Goal: Information Seeking & Learning: Learn about a topic

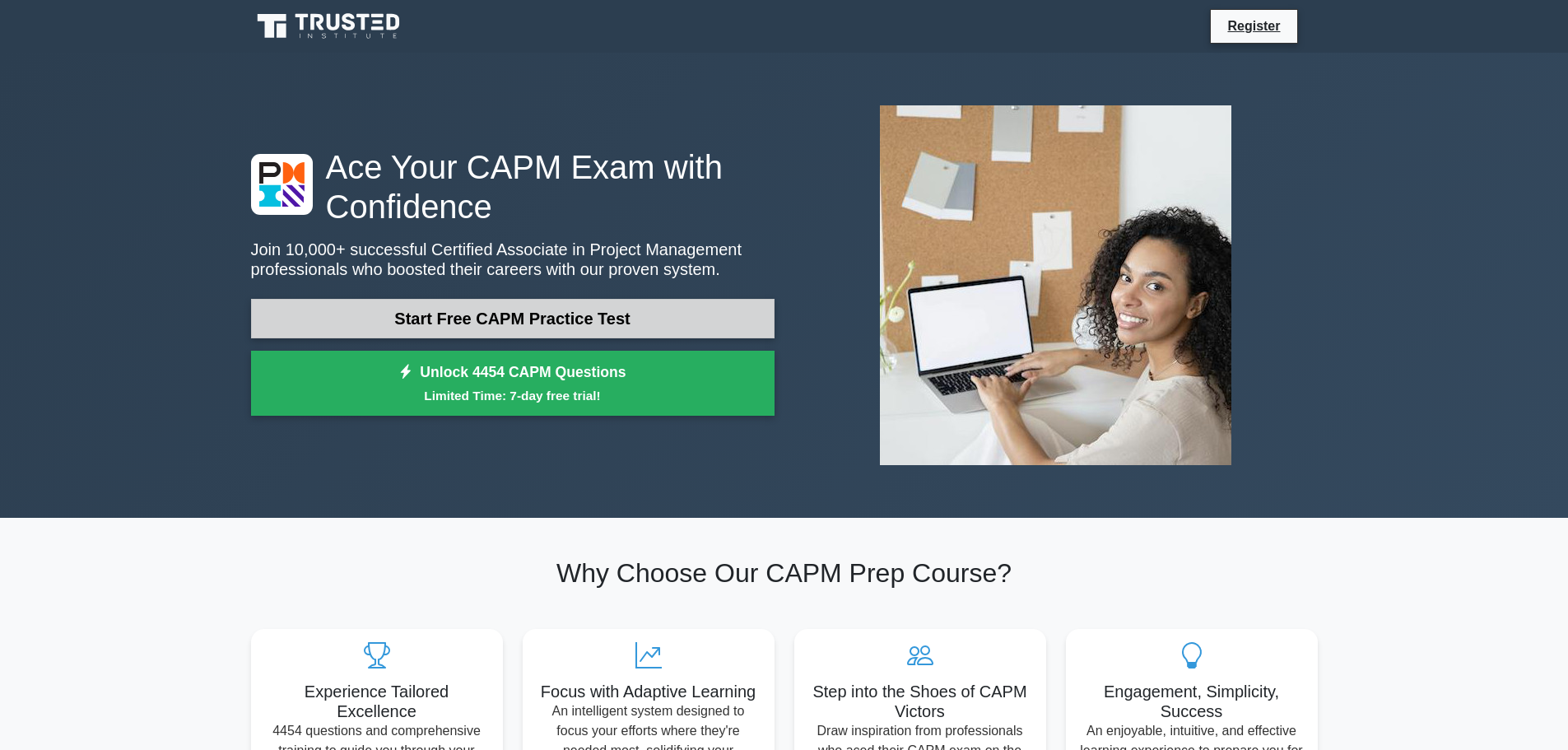
click at [511, 315] on link "Start Free CAPM Practice Test" at bounding box center [513, 318] width 524 height 39
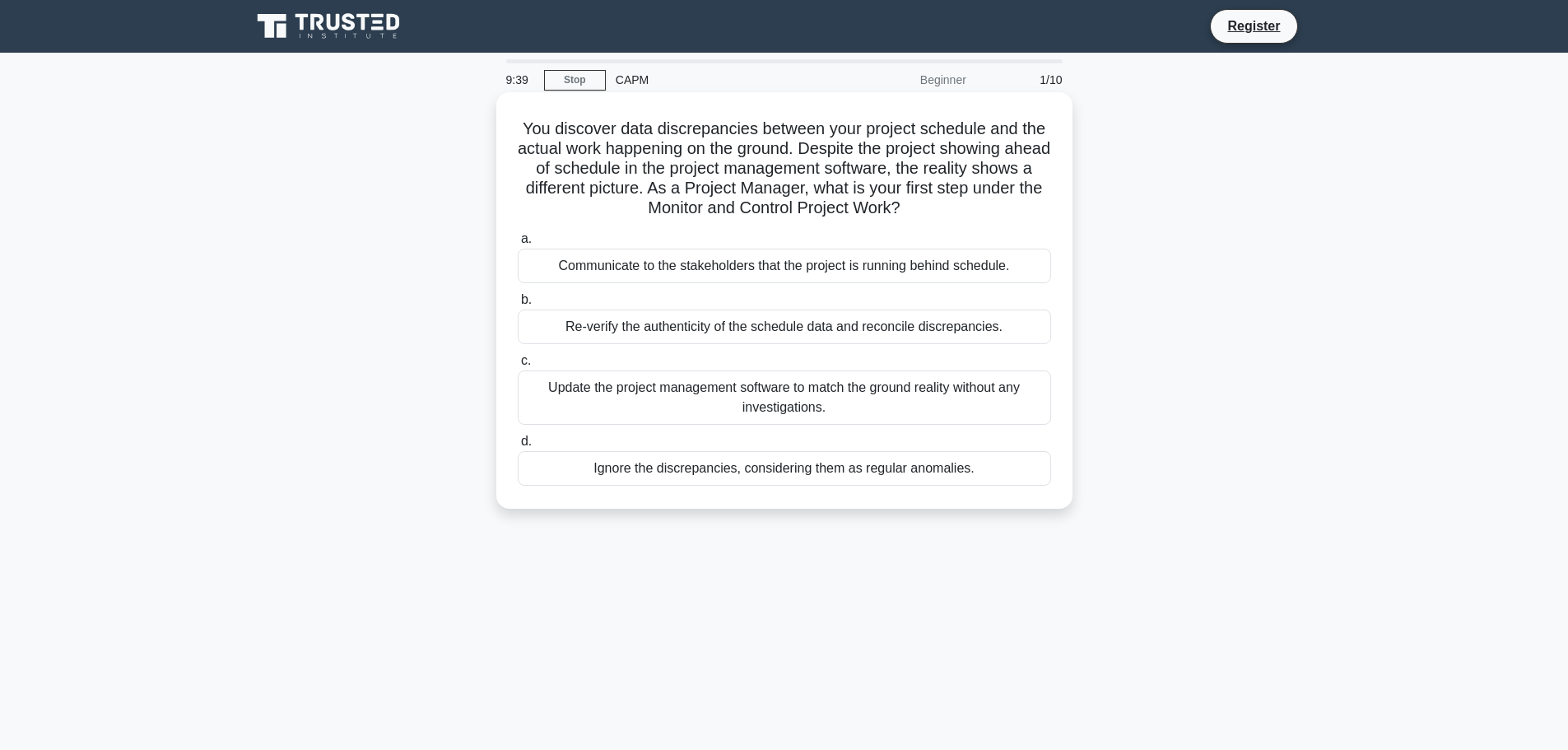
click at [752, 327] on div "Re-verify the authenticity of the schedule data and reconcile discrepancies." at bounding box center [784, 327] width 534 height 35
click at [518, 305] on input "b. Re-verify the authenticity of the schedule data and reconcile discrepancies." at bounding box center [518, 300] width 0 height 11
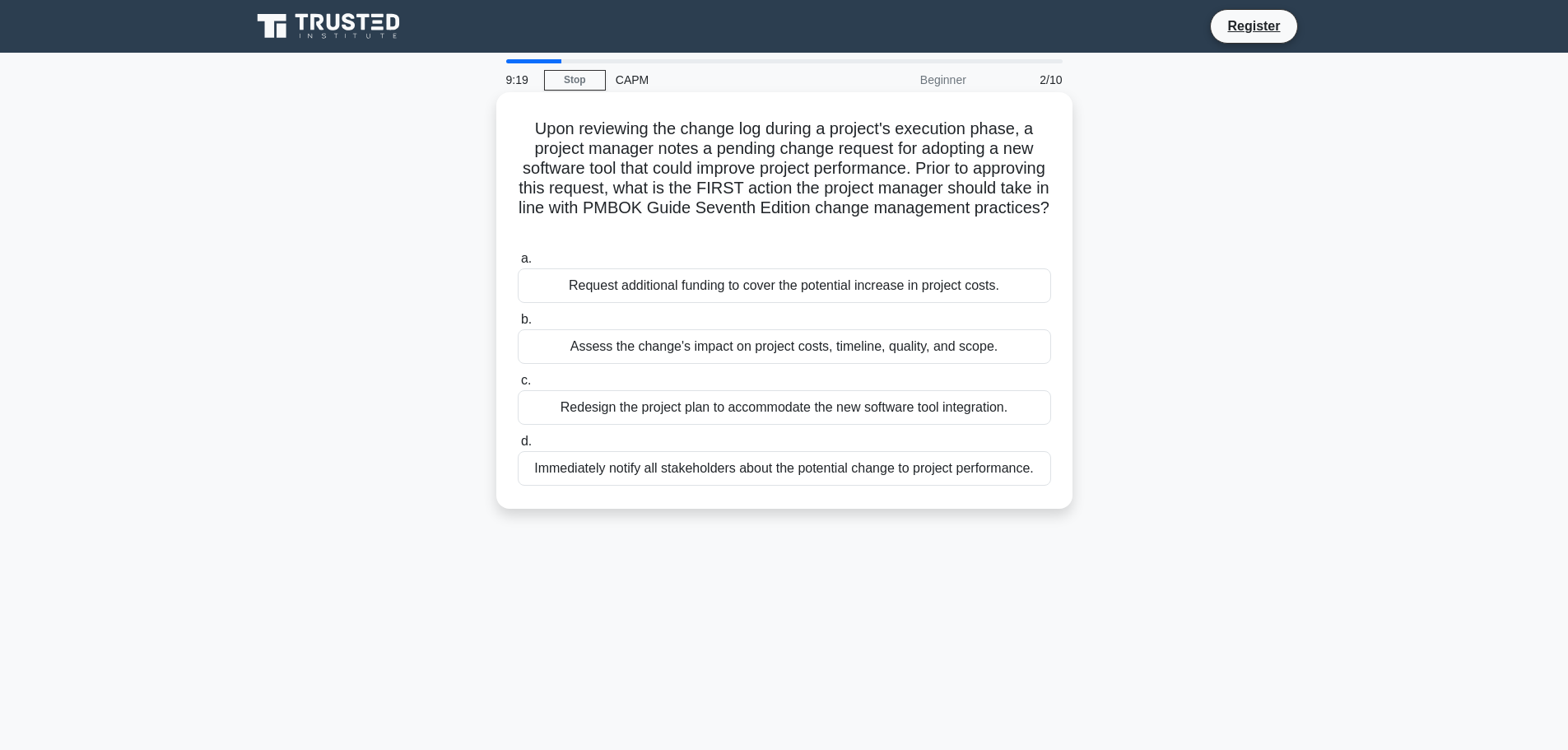
click at [725, 346] on div "Assess the change's impact on project costs, timeline, quality, and scope." at bounding box center [784, 346] width 534 height 35
click at [518, 325] on input "b. Assess the change's impact on project costs, timeline, quality, and scope." at bounding box center [518, 320] width 0 height 11
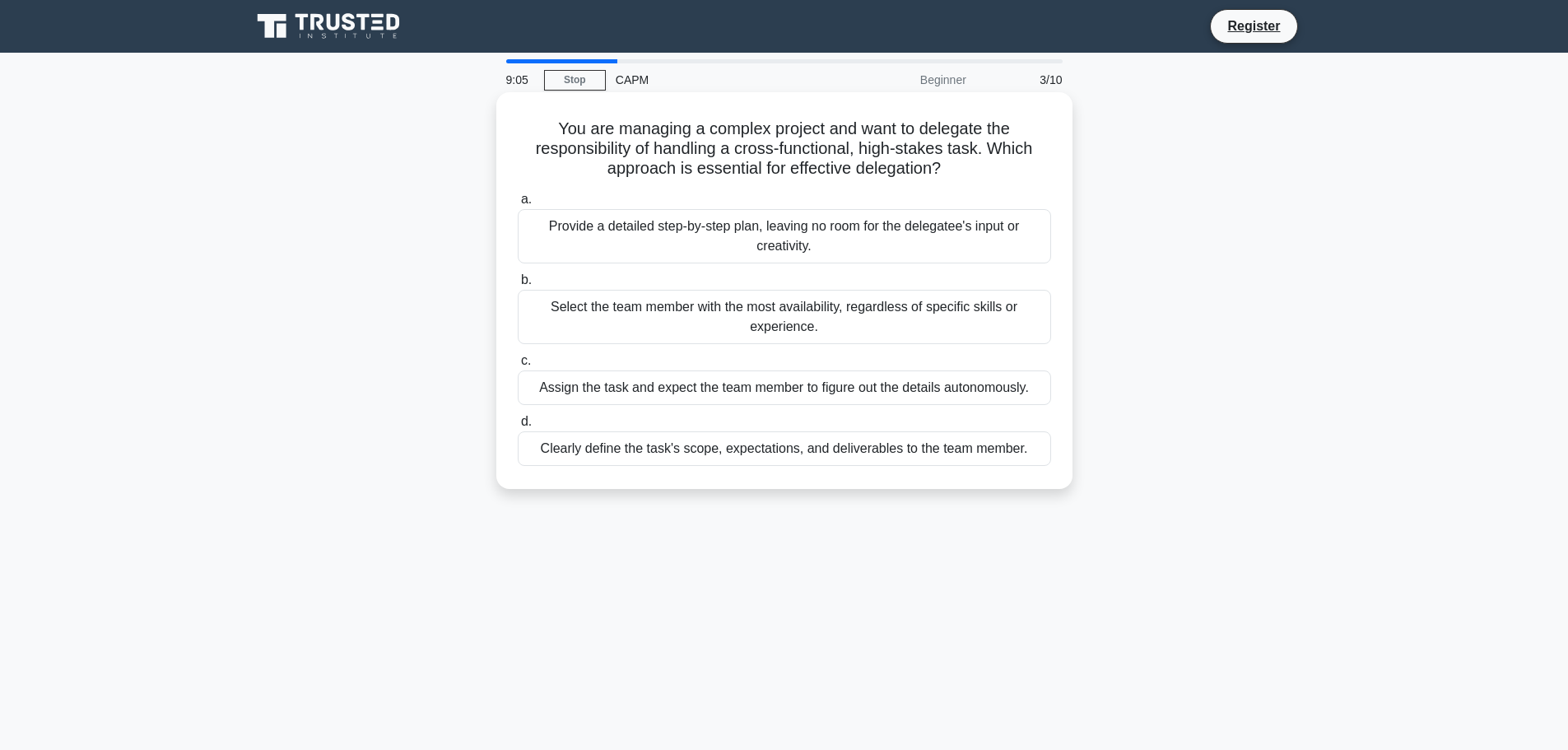
click at [715, 464] on div "Clearly define the task's scope, expectations, and deliverables to the team mem…" at bounding box center [784, 448] width 534 height 35
click at [518, 427] on input "d. Clearly define the task's scope, expectations, and deliverables to the team …" at bounding box center [518, 422] width 0 height 11
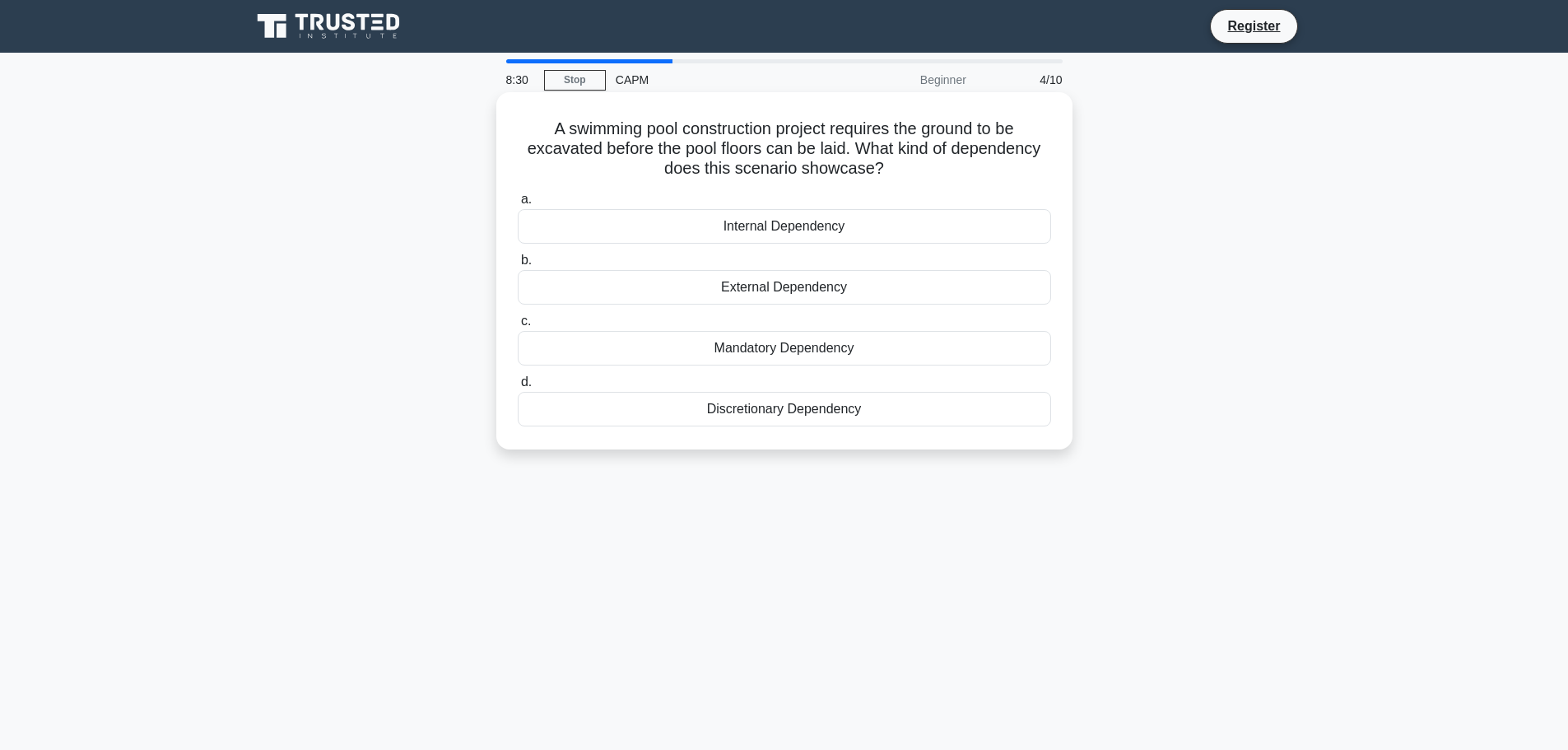
click at [729, 355] on div "Mandatory Dependency" at bounding box center [784, 348] width 534 height 35
click at [518, 327] on input "c. Mandatory Dependency" at bounding box center [518, 322] width 0 height 11
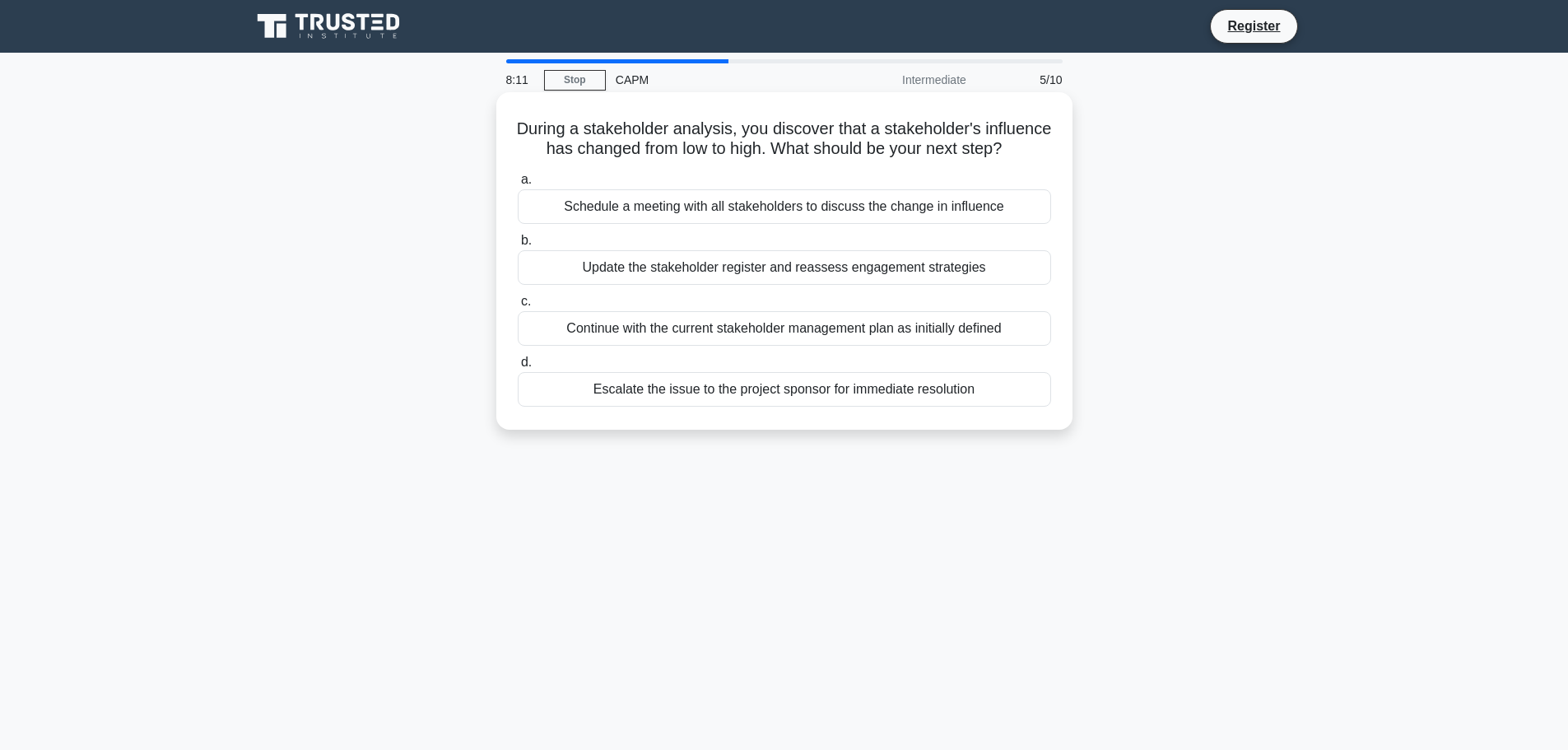
click at [717, 285] on div "Update the stakeholder register and reassess engagement strategies" at bounding box center [784, 268] width 534 height 35
click at [518, 246] on input "b. Update the stakeholder register and reassess engagement strategies" at bounding box center [518, 241] width 0 height 11
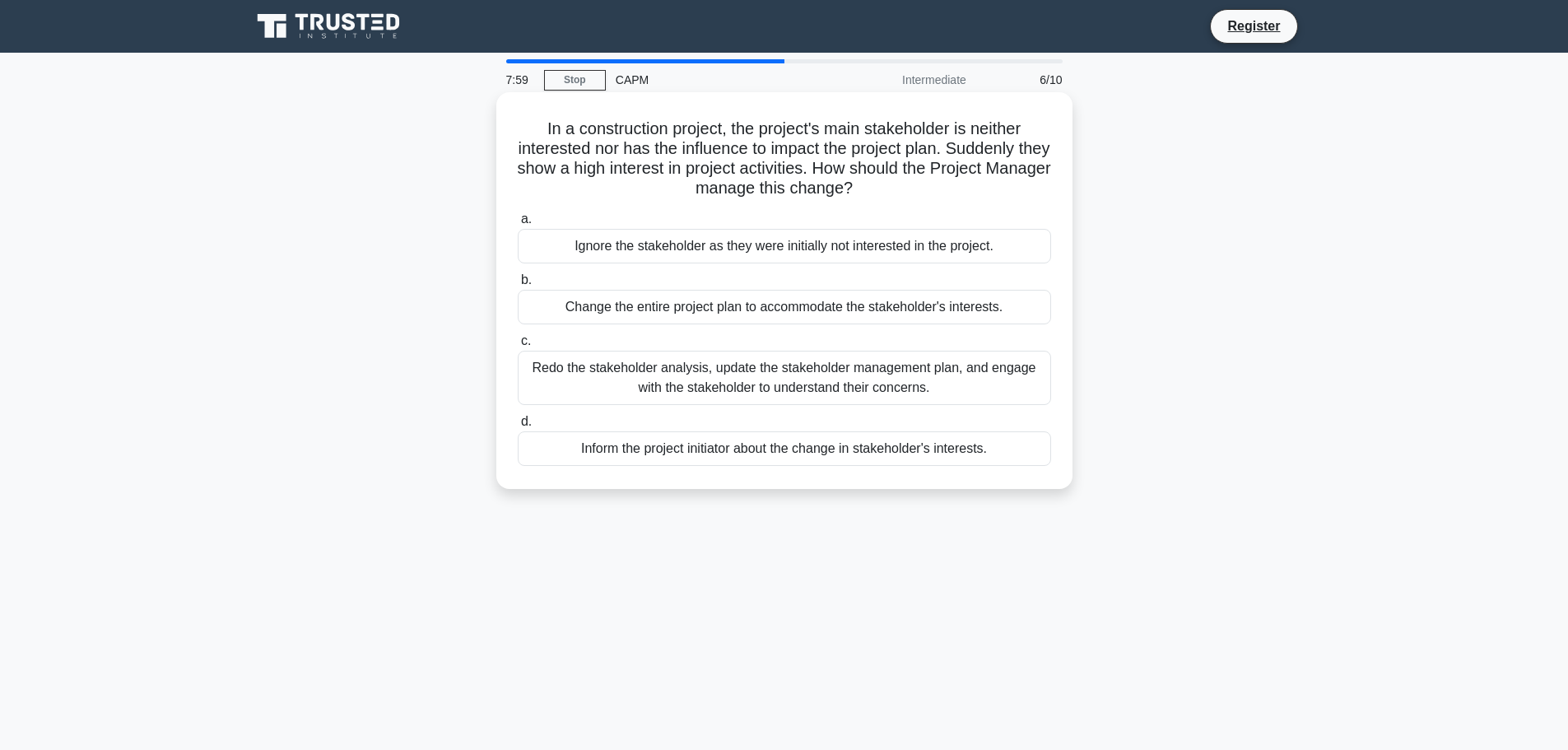
click at [713, 377] on div "Redo the stakeholder analysis, update the stakeholder management plan, and enga…" at bounding box center [784, 378] width 534 height 55
click at [518, 346] on input "c. Redo the stakeholder analysis, update the stakeholder management plan, and e…" at bounding box center [518, 342] width 0 height 11
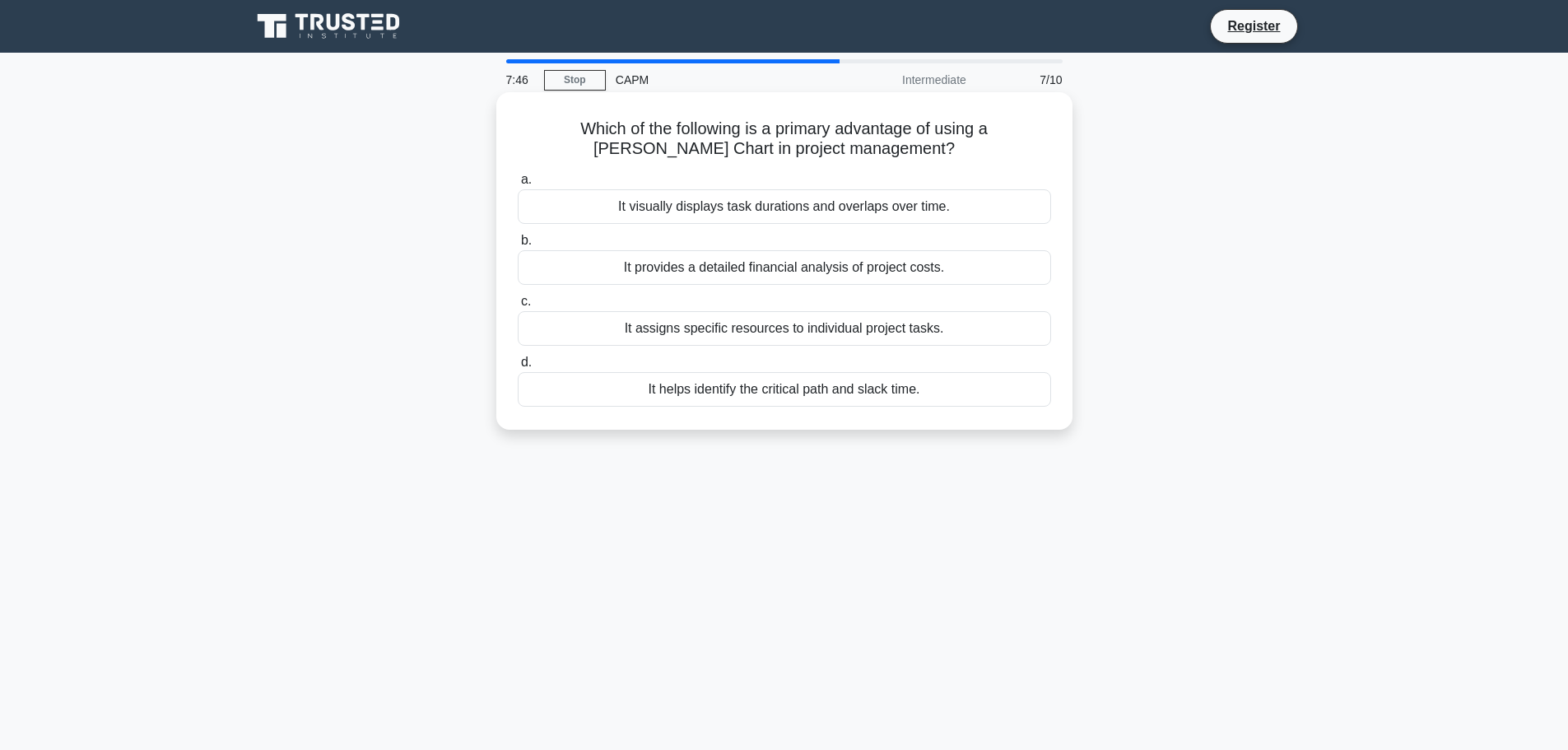
click at [706, 215] on div "It visually displays task durations and overlaps over time." at bounding box center [784, 207] width 534 height 35
click at [518, 185] on input "a. It visually displays task durations and overlaps over time." at bounding box center [518, 180] width 0 height 11
click at [706, 219] on div "By gradually evolving processes while respecting existing roles." at bounding box center [784, 207] width 534 height 35
click at [518, 185] on input "a. By gradually evolving processes while respecting existing roles." at bounding box center [518, 180] width 0 height 11
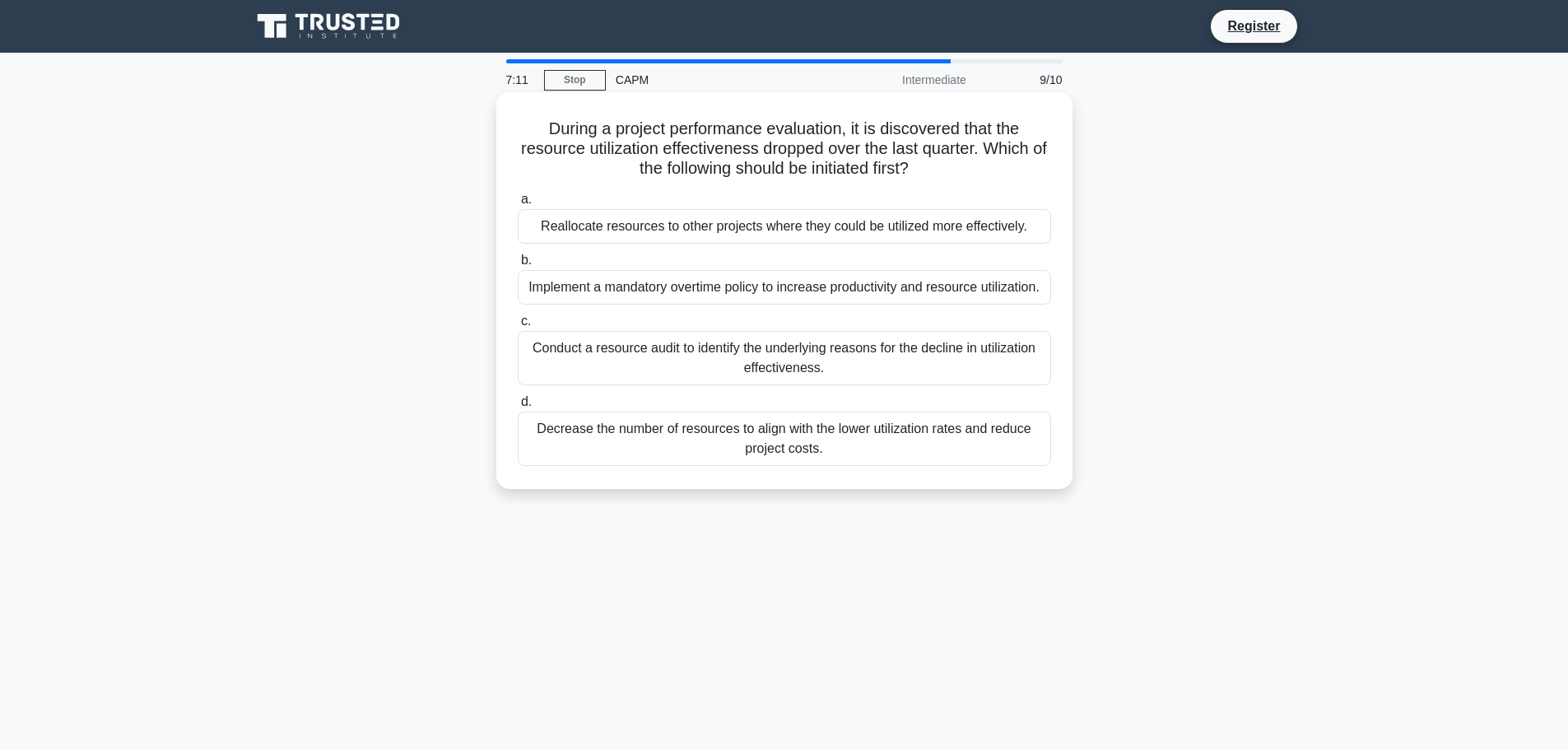
click at [712, 354] on div "Conduct a resource audit to identify the underlying reasons for the decline in …" at bounding box center [784, 358] width 534 height 55
click at [518, 327] on input "c. Conduct a resource audit to identify the underlying reasons for the decline …" at bounding box center [518, 322] width 0 height 11
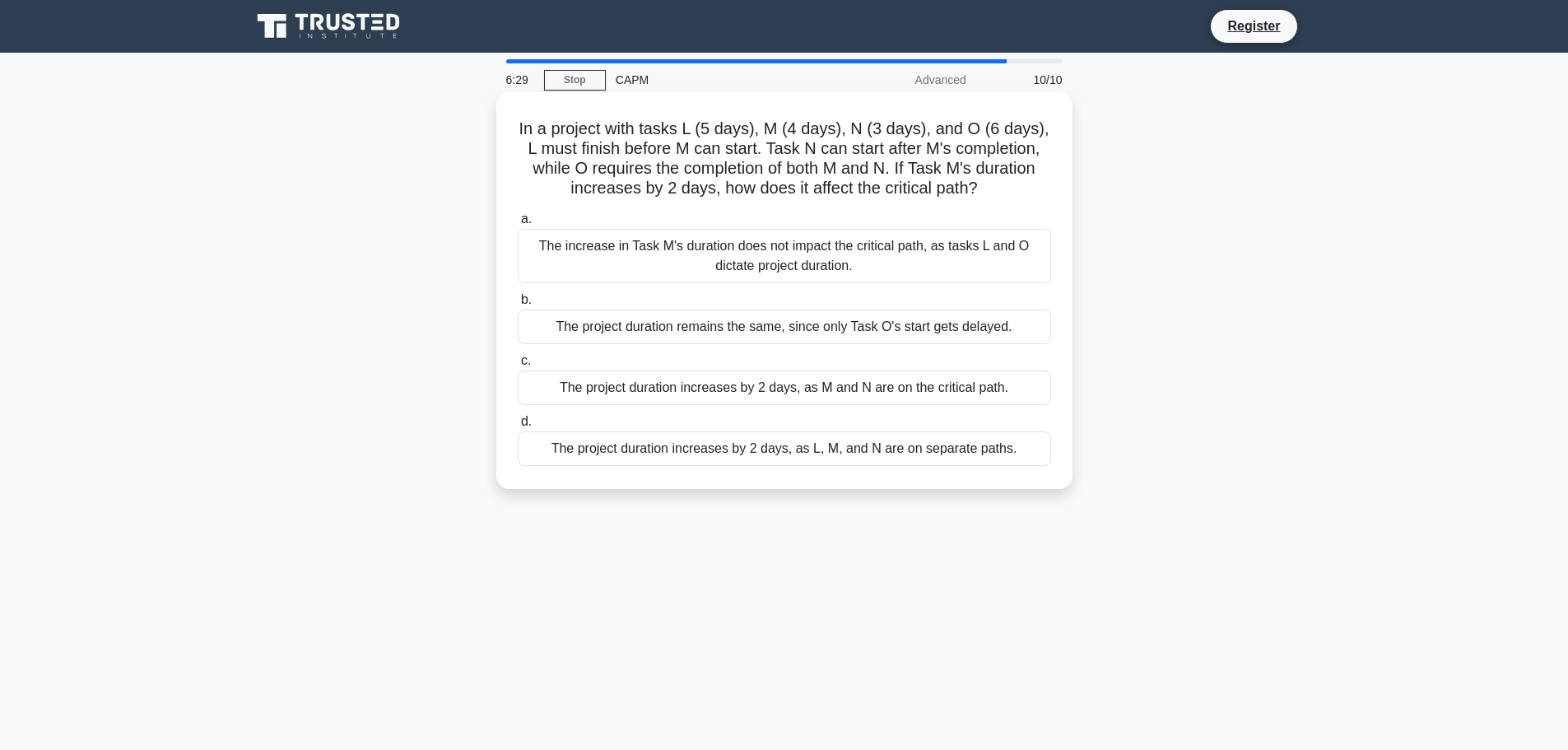
click at [718, 385] on div "The project duration increases by 2 days, as M and N are on the critical path." at bounding box center [784, 388] width 534 height 35
click at [518, 366] on input "c. The project duration increases by 2 days, as M and N are on the critical pat…" at bounding box center [518, 361] width 0 height 11
